Goal: Transaction & Acquisition: Purchase product/service

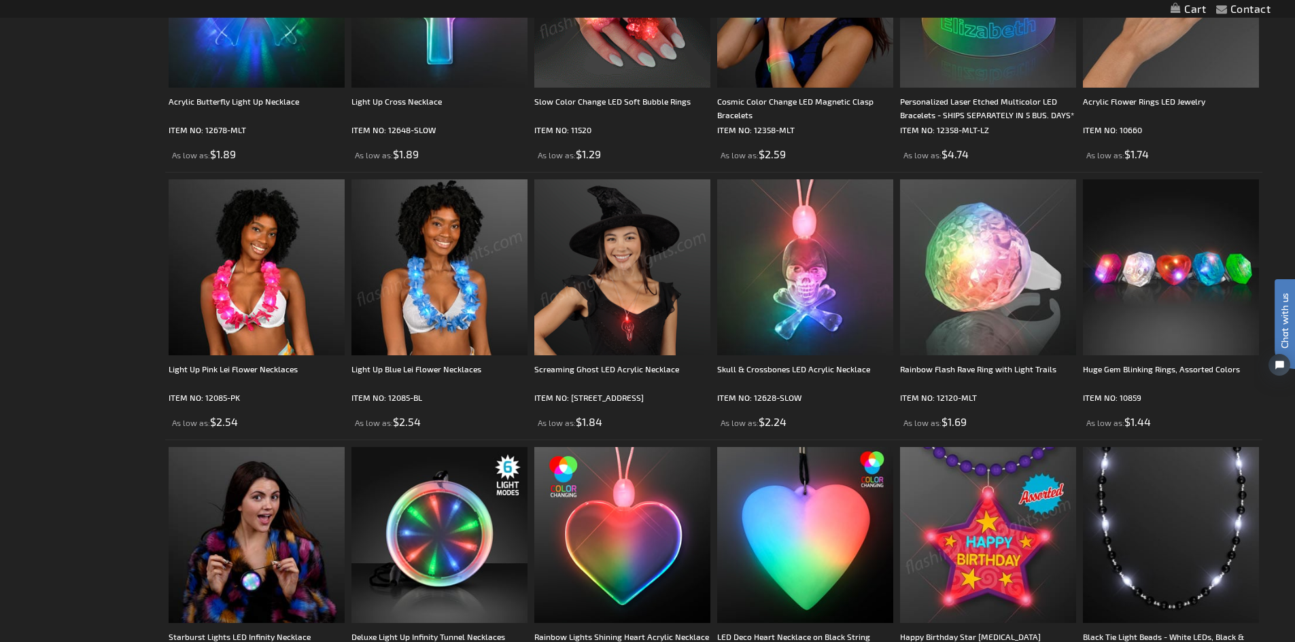
scroll to position [1427, 0]
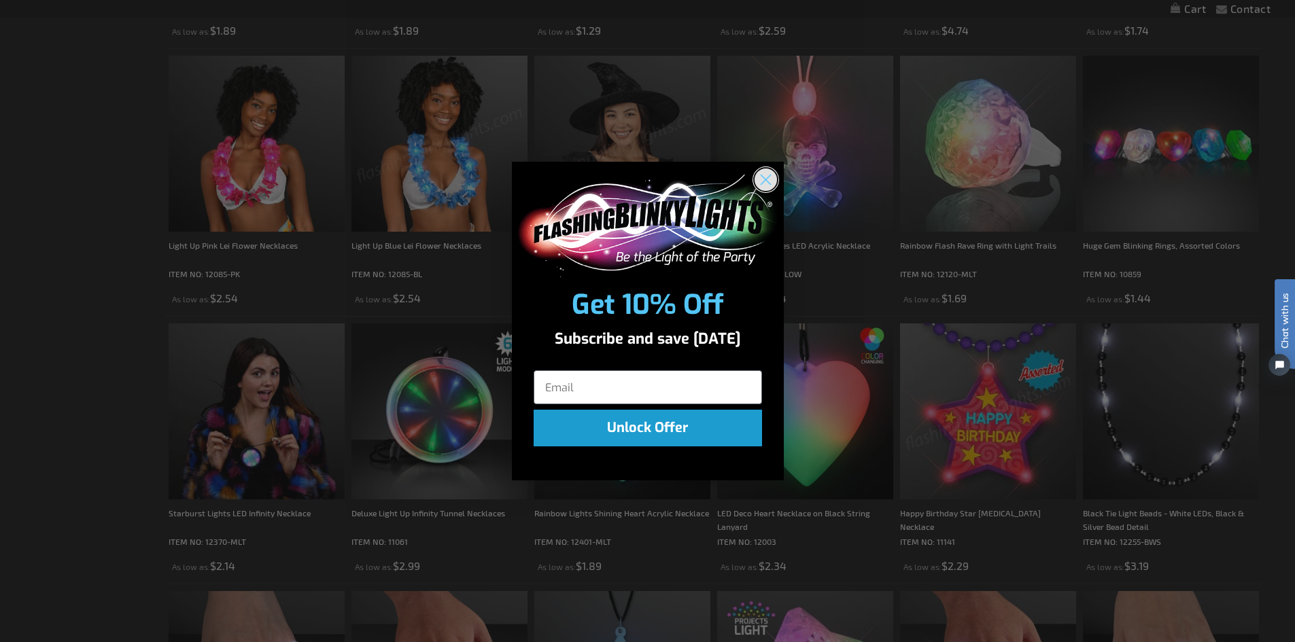
click at [763, 178] on icon "Close dialog" at bounding box center [766, 180] width 24 height 24
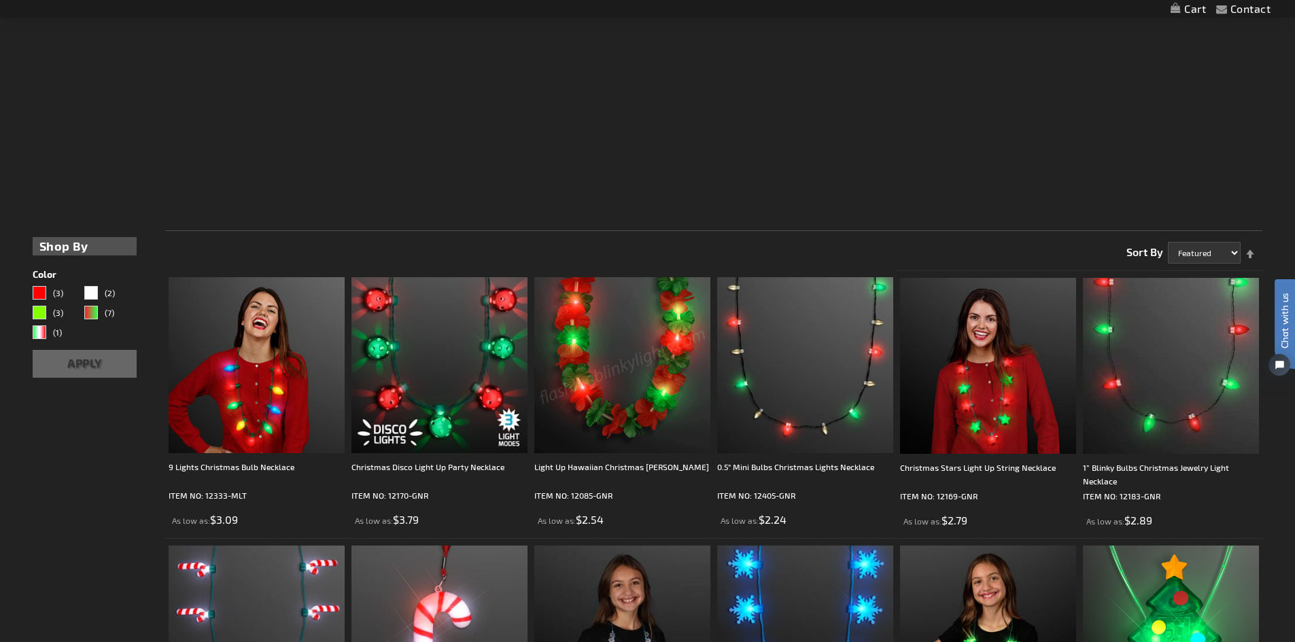
scroll to position [206, 0]
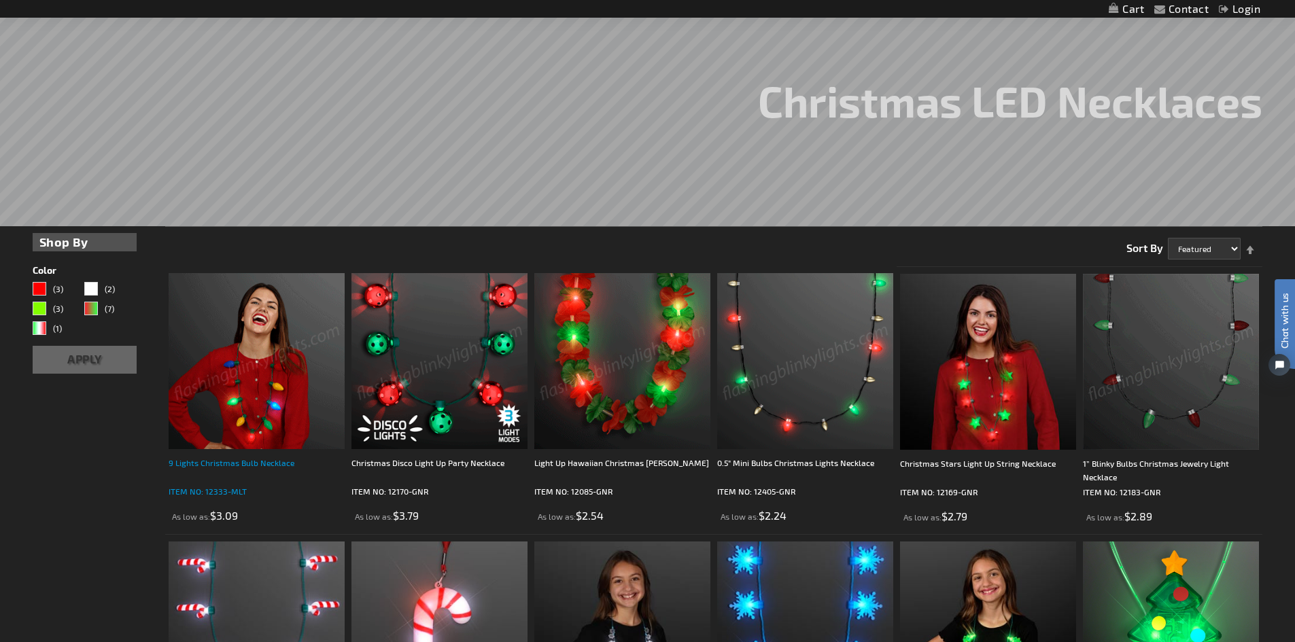
click at [254, 464] on div "9 Lights Christmas Bulb Necklace" at bounding box center [257, 469] width 176 height 27
